Goal: Entertainment & Leisure: Browse casually

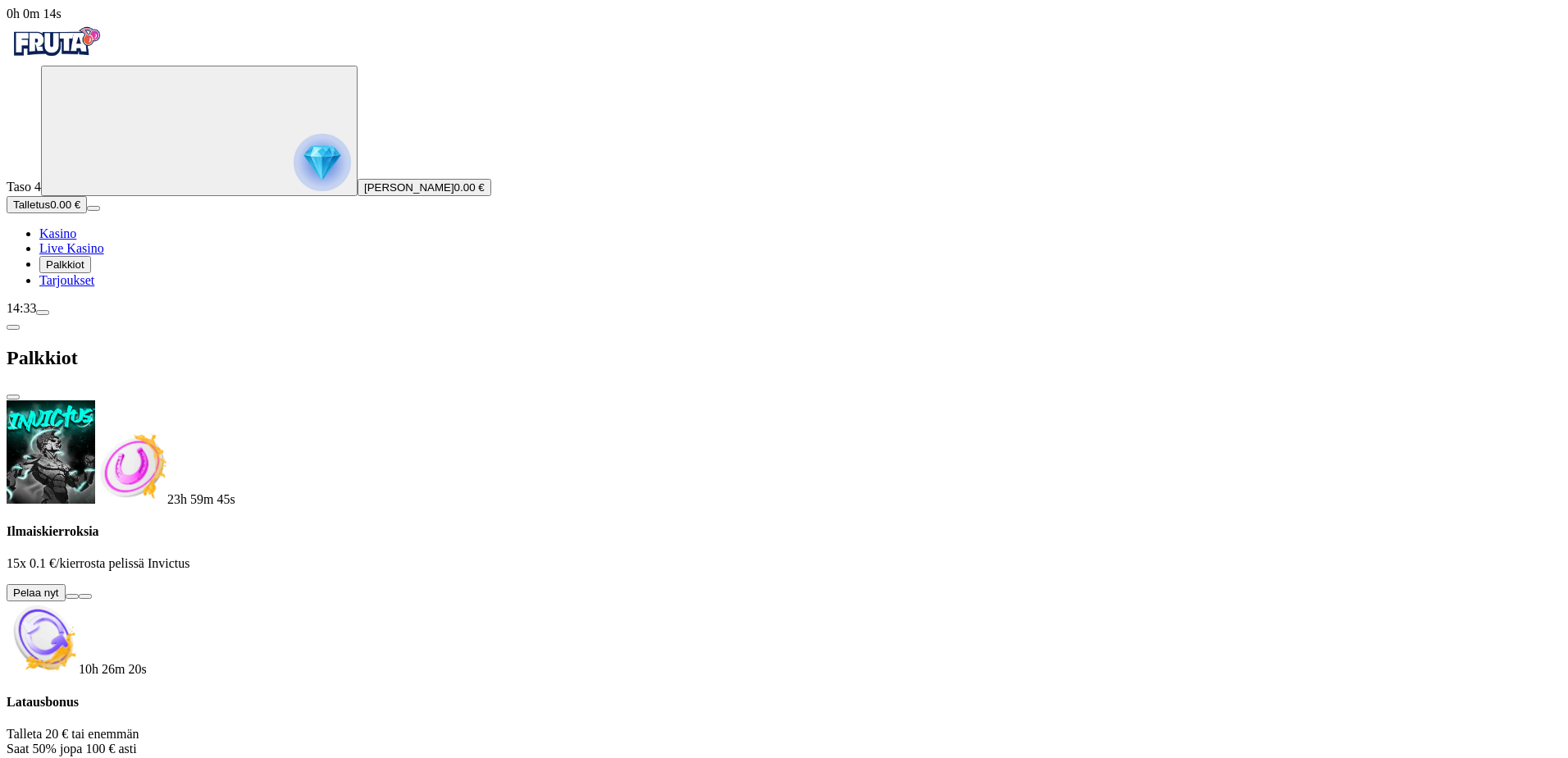
click at [79, 594] on button at bounding box center [73, 596] width 14 height 5
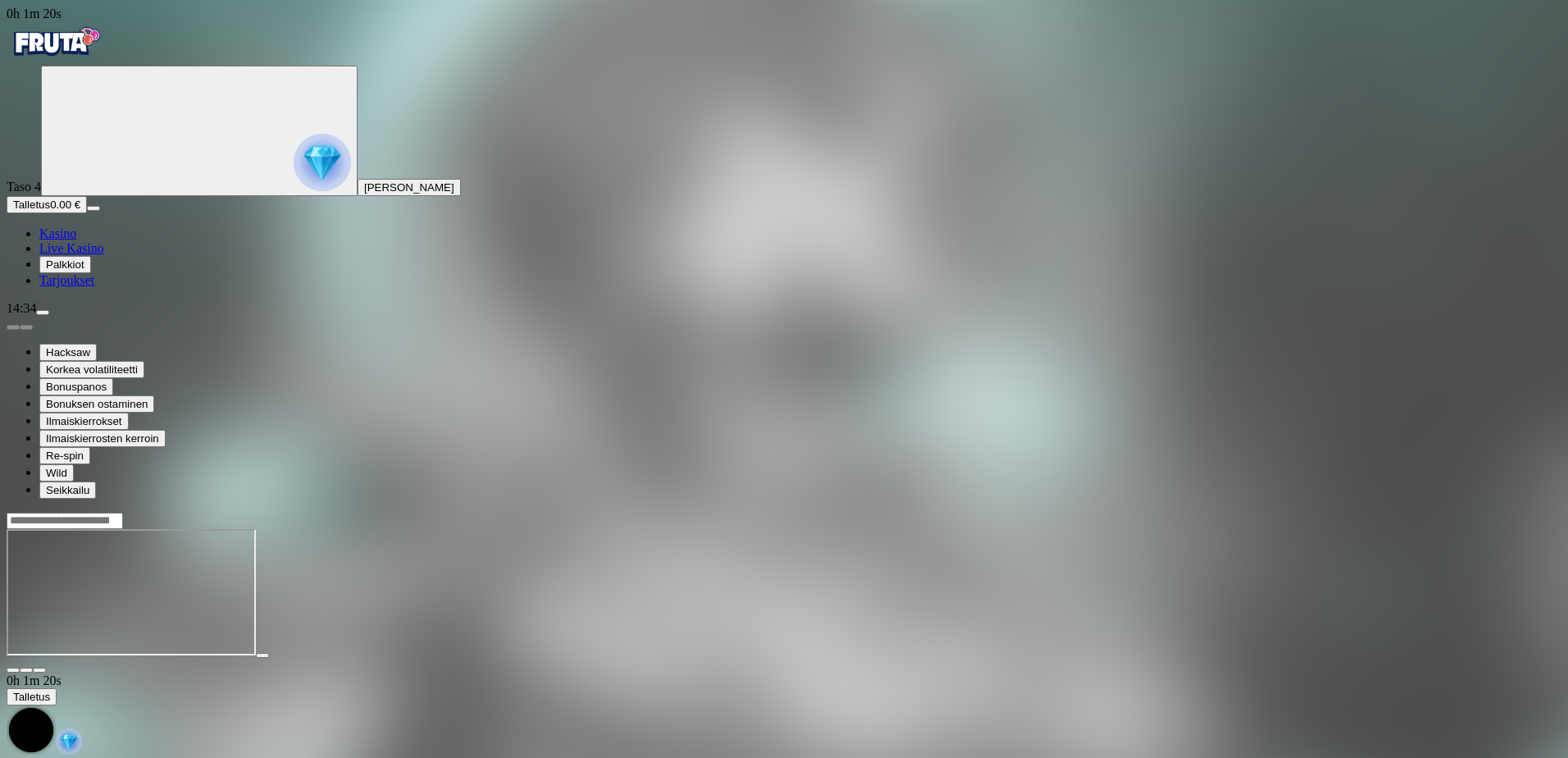
click at [76, 240] on span "Kasino" at bounding box center [58, 233] width 37 height 14
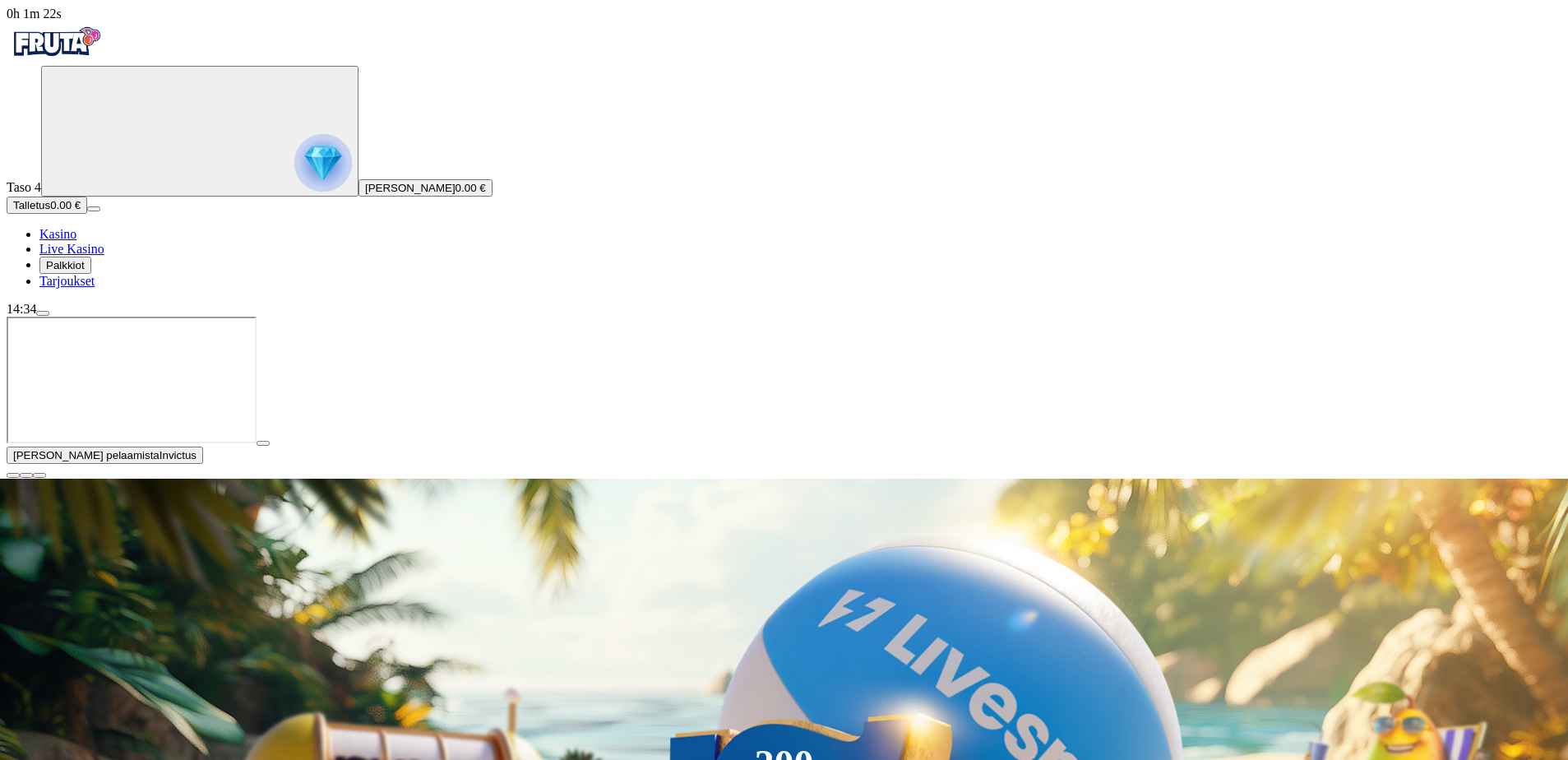
click at [14, 476] on span "close icon" at bounding box center [14, 476] width 0 height 0
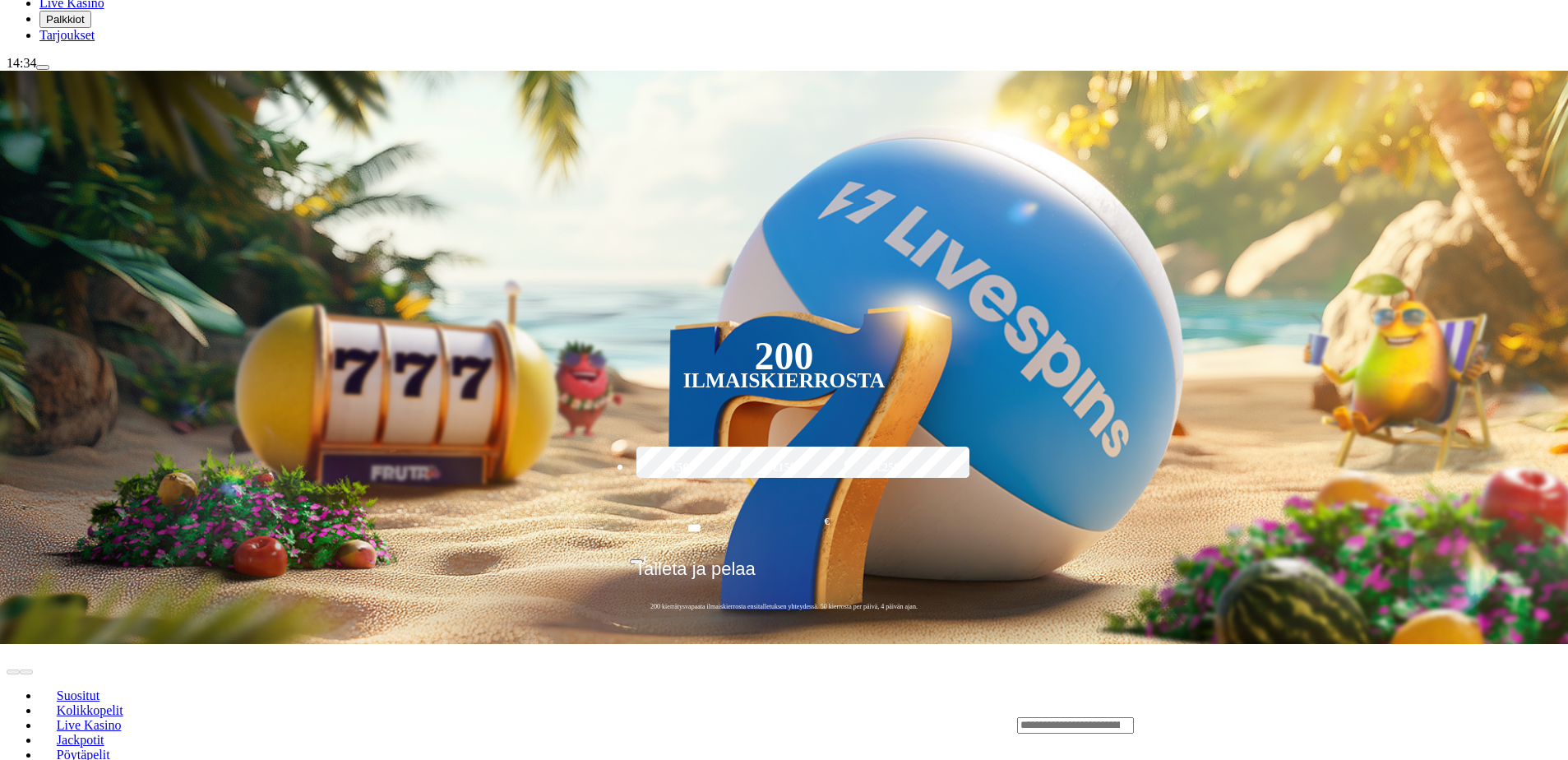
scroll to position [247, 0]
